Goal: Task Accomplishment & Management: Use online tool/utility

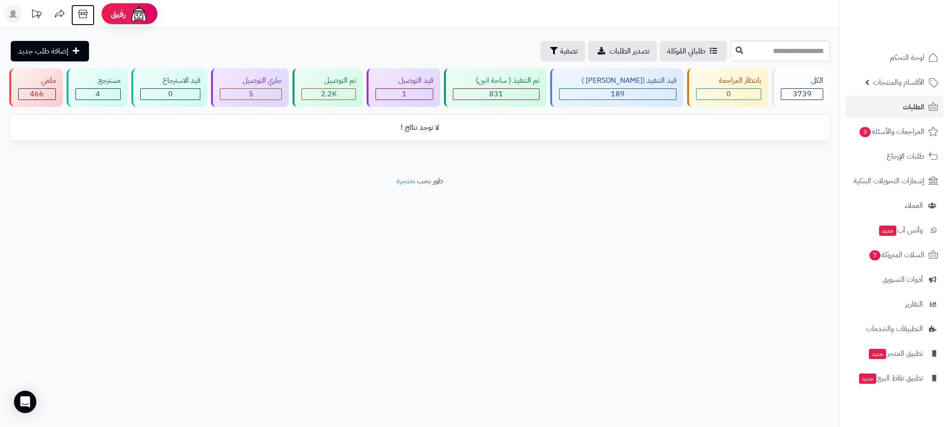
click at [84, 13] on icon at bounding box center [83, 14] width 19 height 19
